Goal: Find specific page/section: Find specific page/section

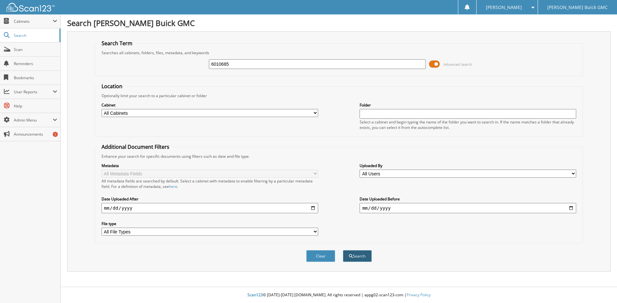
type input "6010685"
click at [363, 259] on button "Search" at bounding box center [357, 256] width 29 height 12
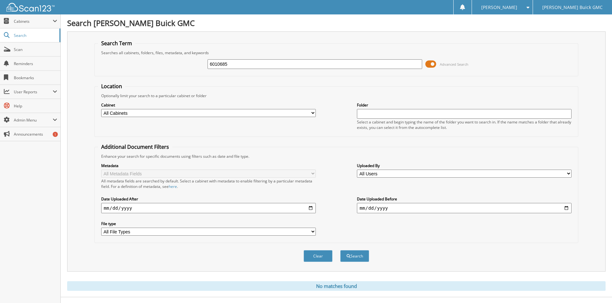
click at [233, 62] on input "6010685" at bounding box center [314, 64] width 215 height 10
